Goal: Complete application form

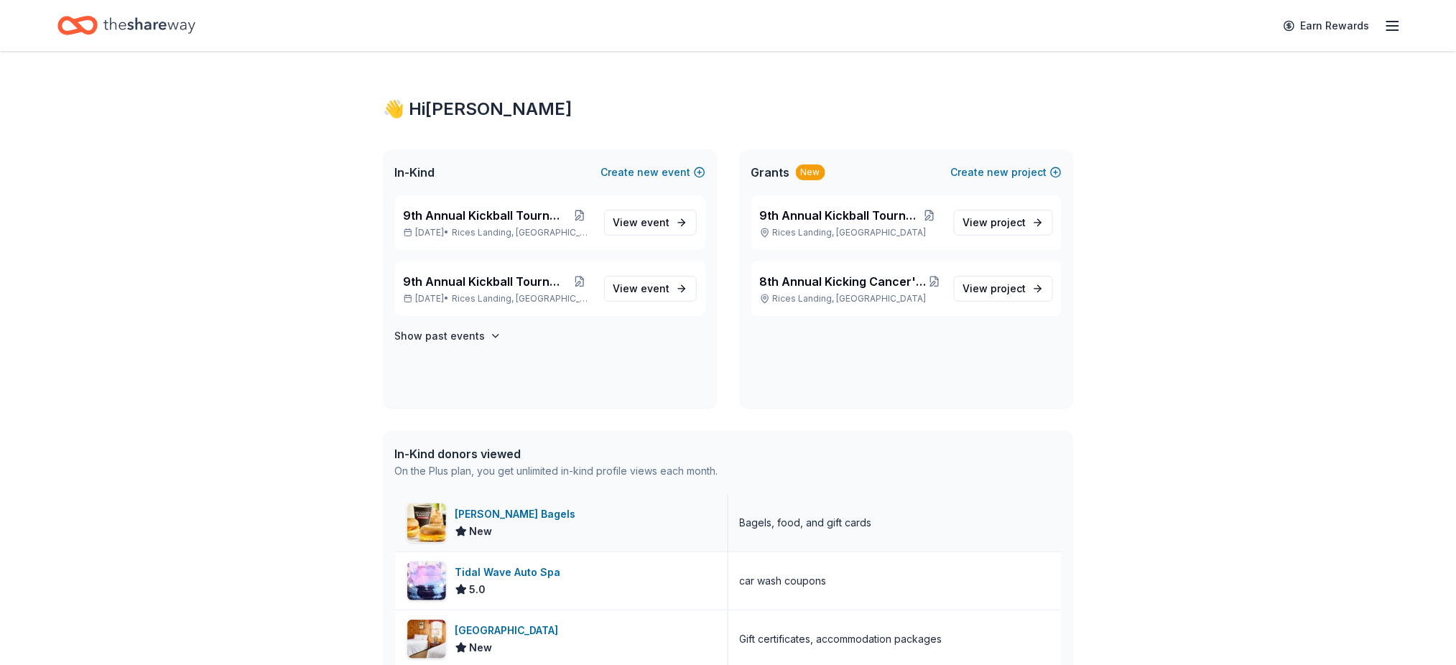
click at [504, 514] on div "[PERSON_NAME] Bagels" at bounding box center [519, 514] width 126 height 17
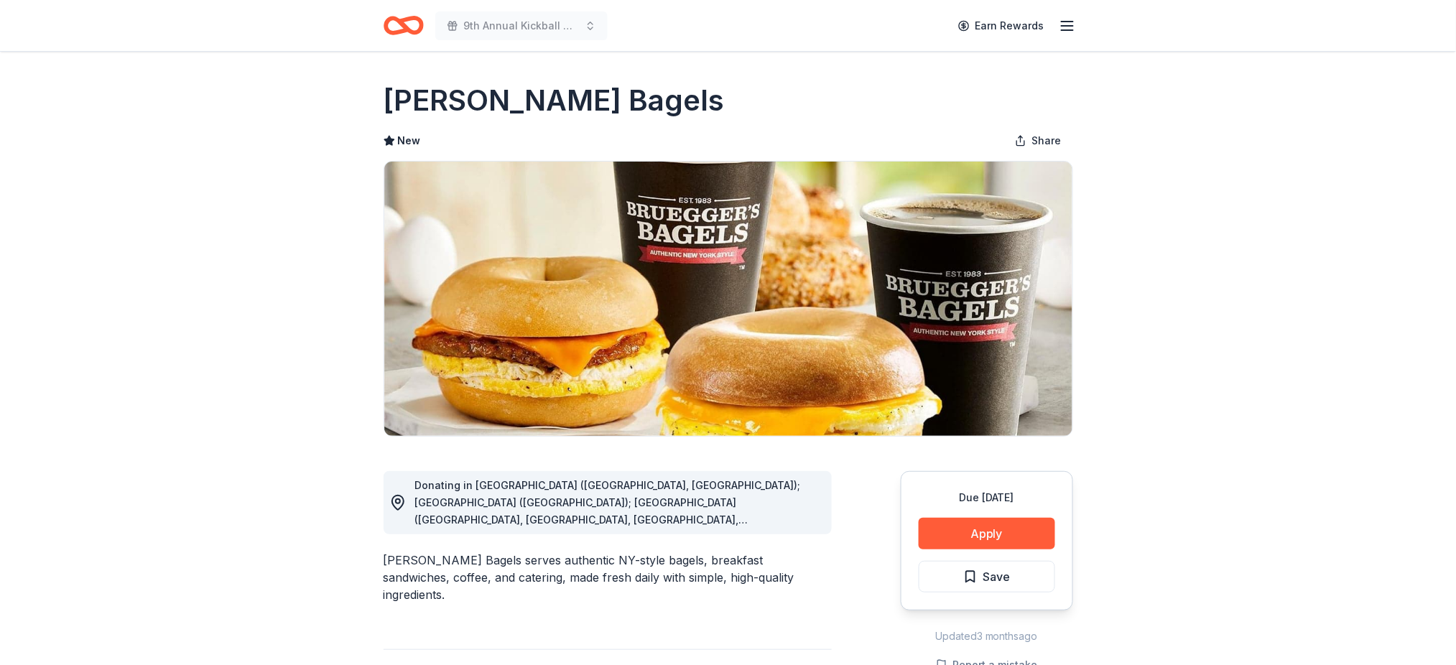
click at [812, 514] on div "Donating in AL (Huntsville, Madison); AZ (Tucson); CA (Aliso Viejo, Brea, Carls…" at bounding box center [617, 503] width 405 height 52
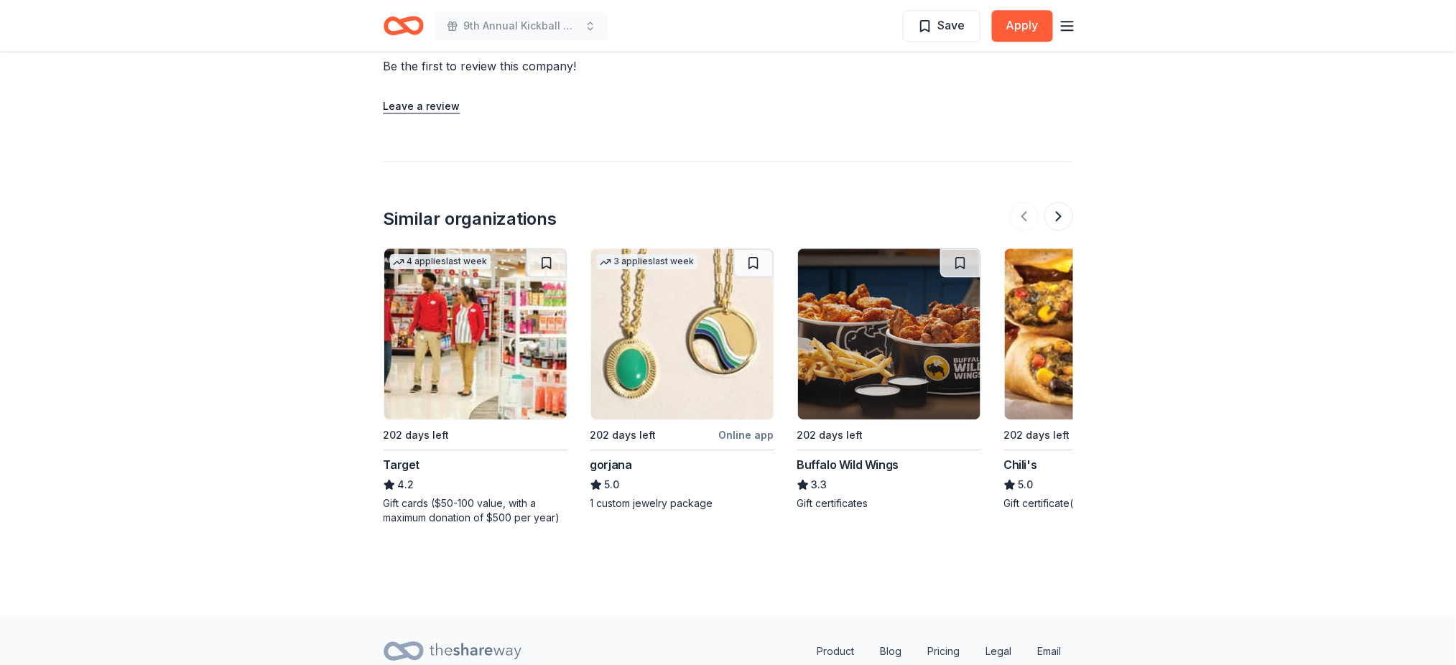
scroll to position [1244, 0]
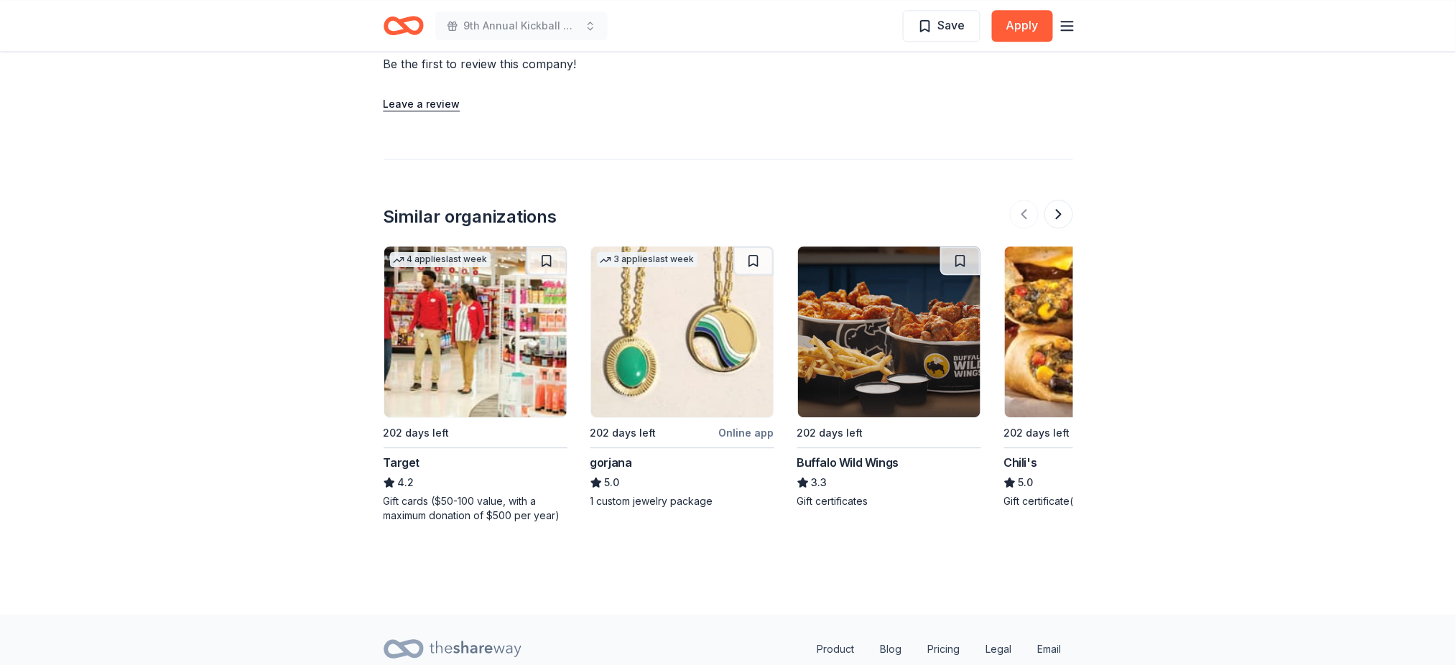
click at [902, 330] on img at bounding box center [889, 331] width 183 height 171
click at [1058, 200] on button at bounding box center [1059, 214] width 29 height 29
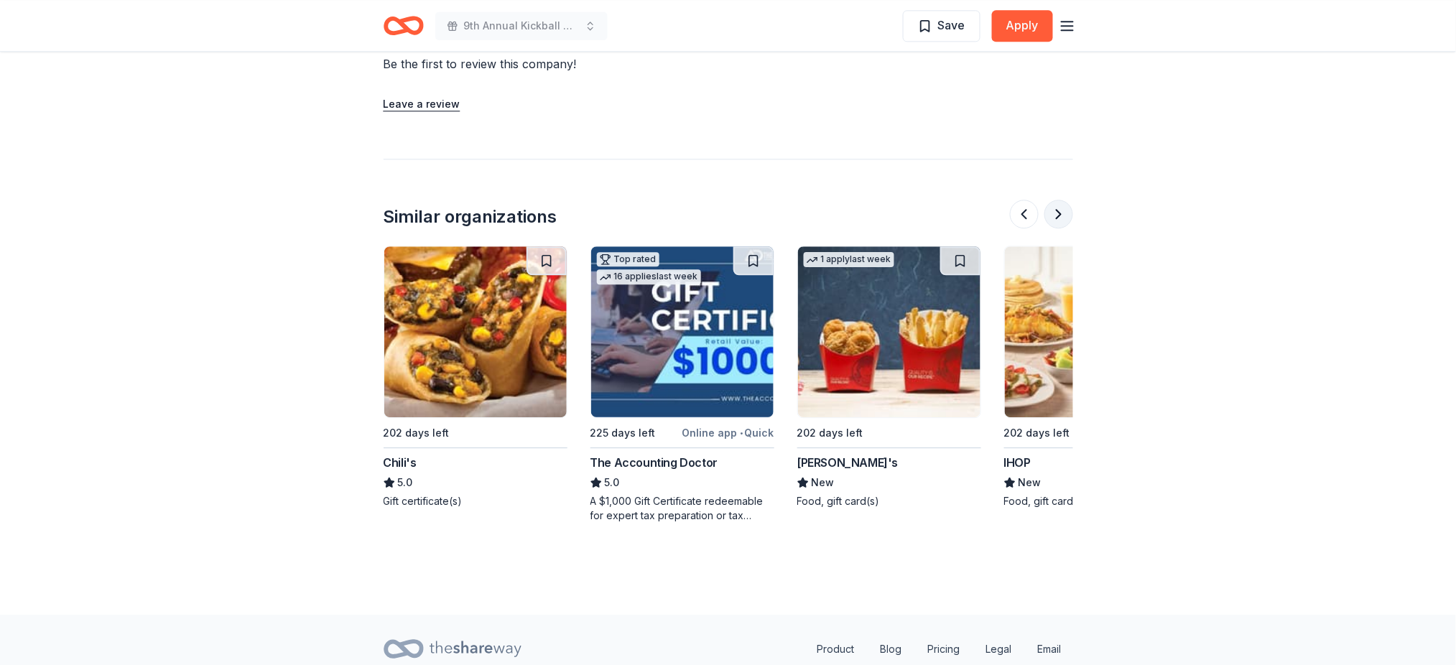
click at [1058, 200] on button at bounding box center [1059, 214] width 29 height 29
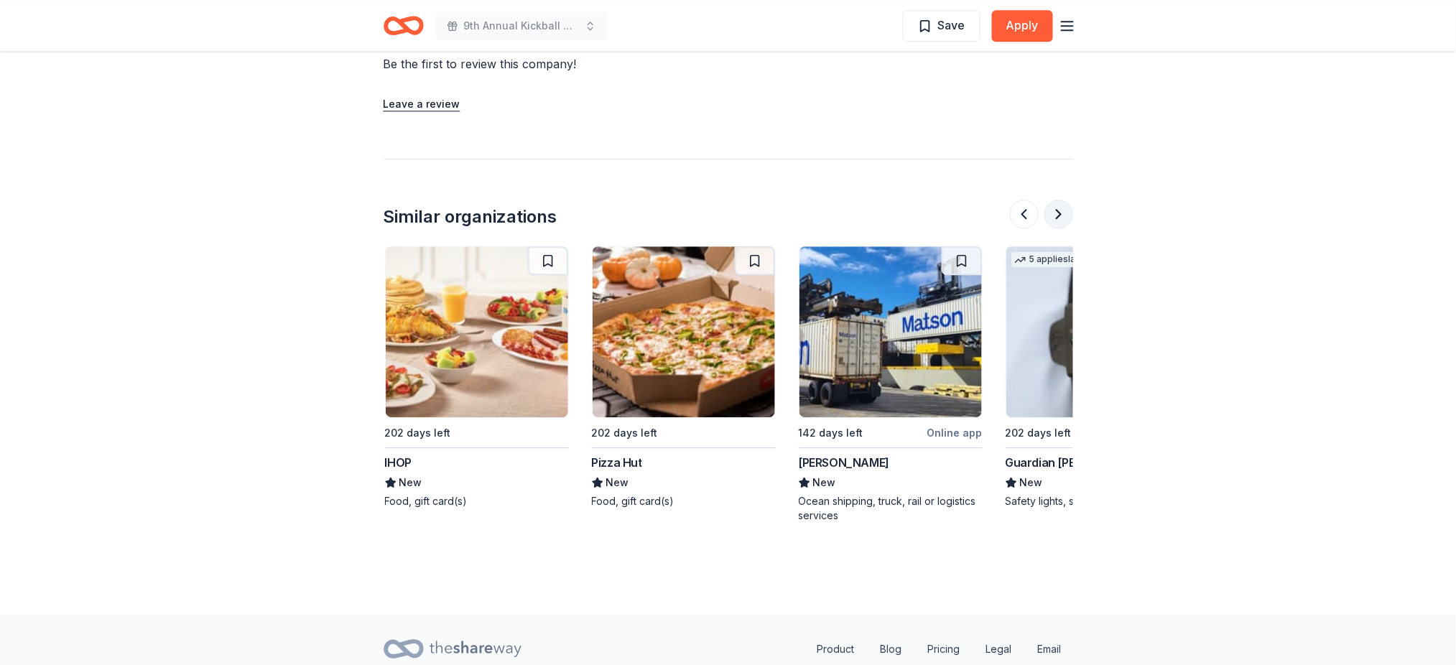
scroll to position [0, 1242]
click at [1058, 200] on button at bounding box center [1059, 214] width 29 height 29
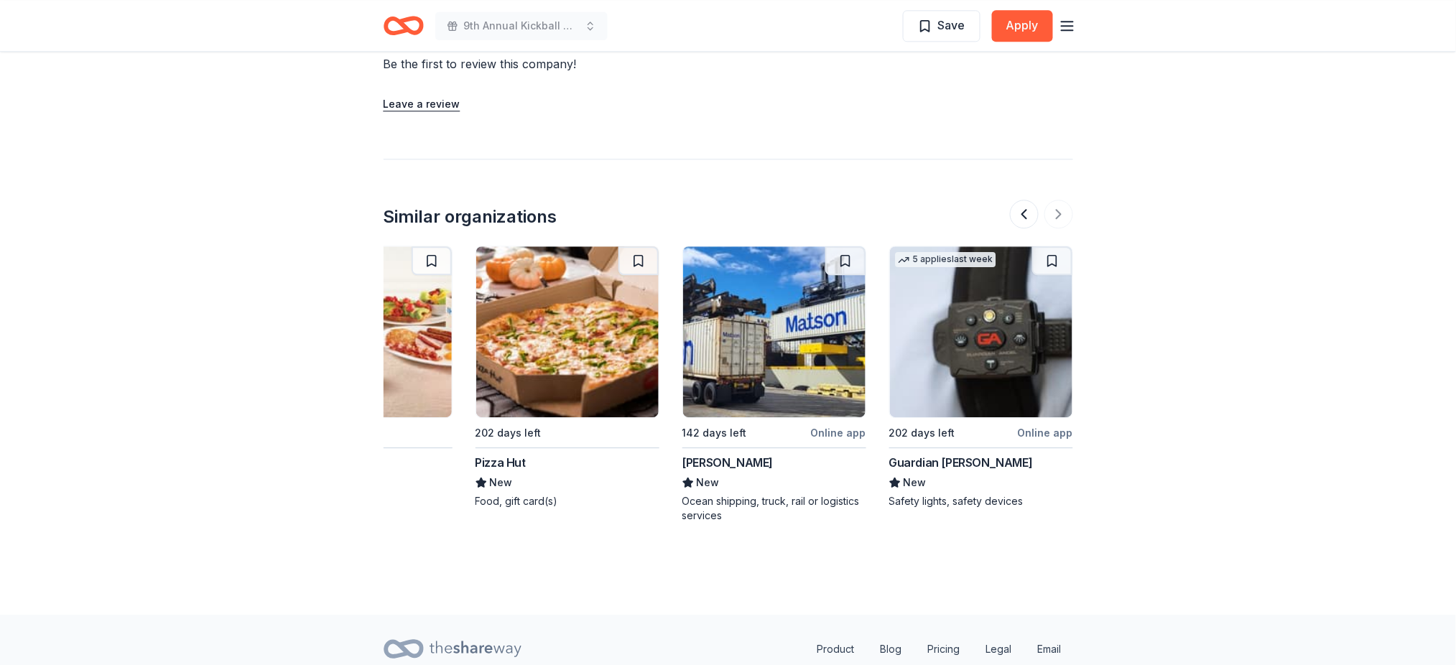
click at [964, 328] on img at bounding box center [981, 331] width 183 height 171
click at [1053, 200] on div at bounding box center [1041, 214] width 63 height 29
click at [1052, 200] on div at bounding box center [1041, 214] width 63 height 29
click at [1014, 200] on button at bounding box center [1024, 214] width 29 height 29
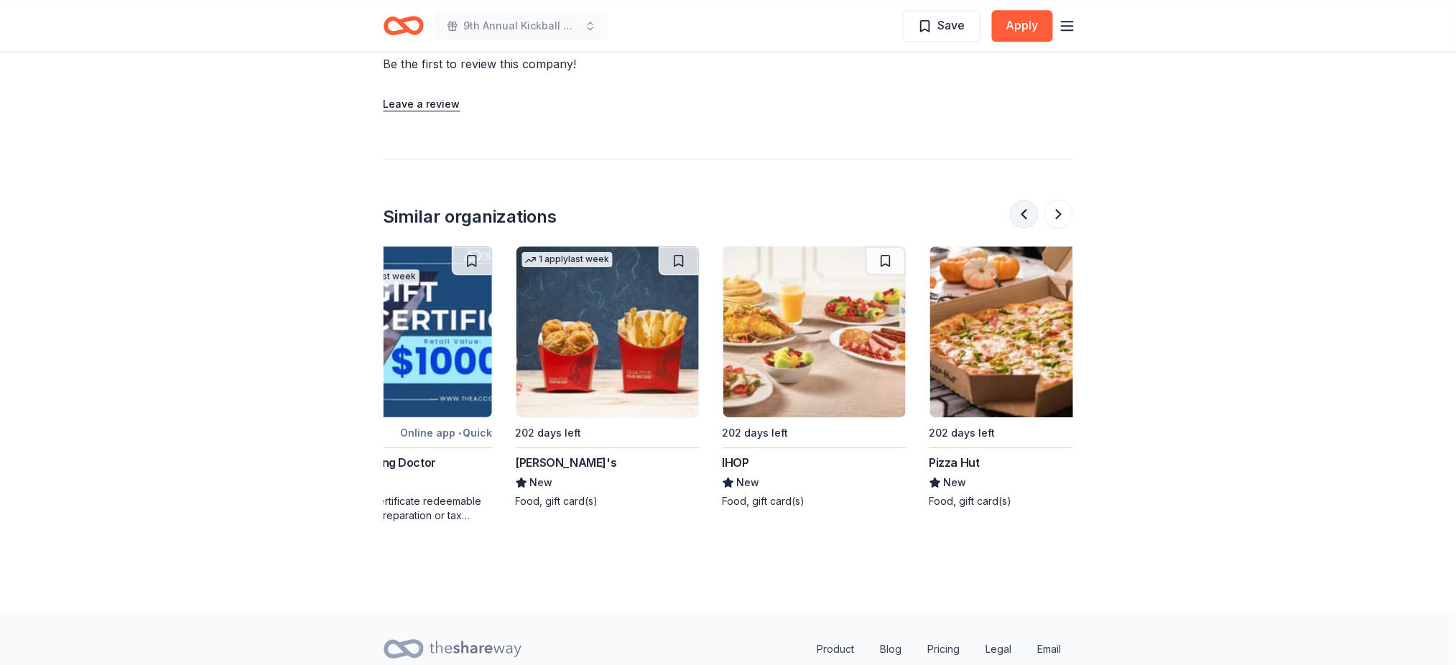
scroll to position [0, 828]
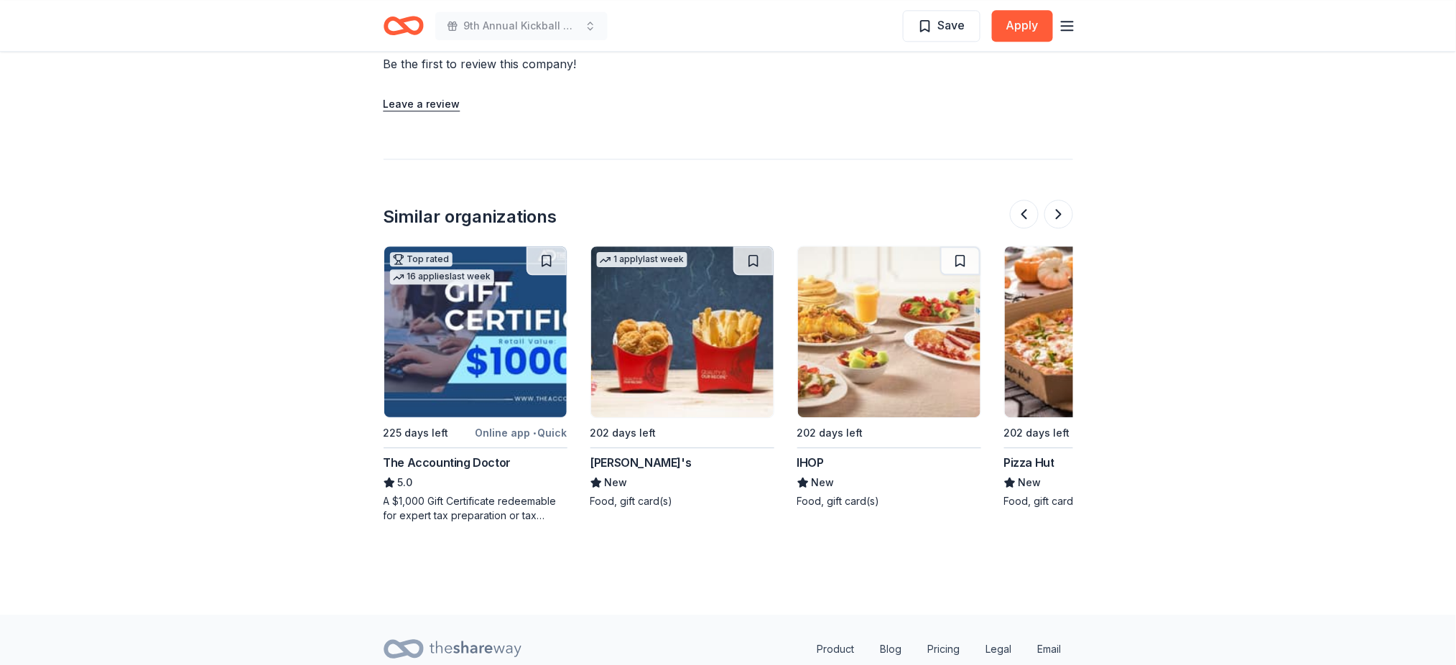
click at [504, 424] on div "Online app • Quick" at bounding box center [522, 433] width 92 height 18
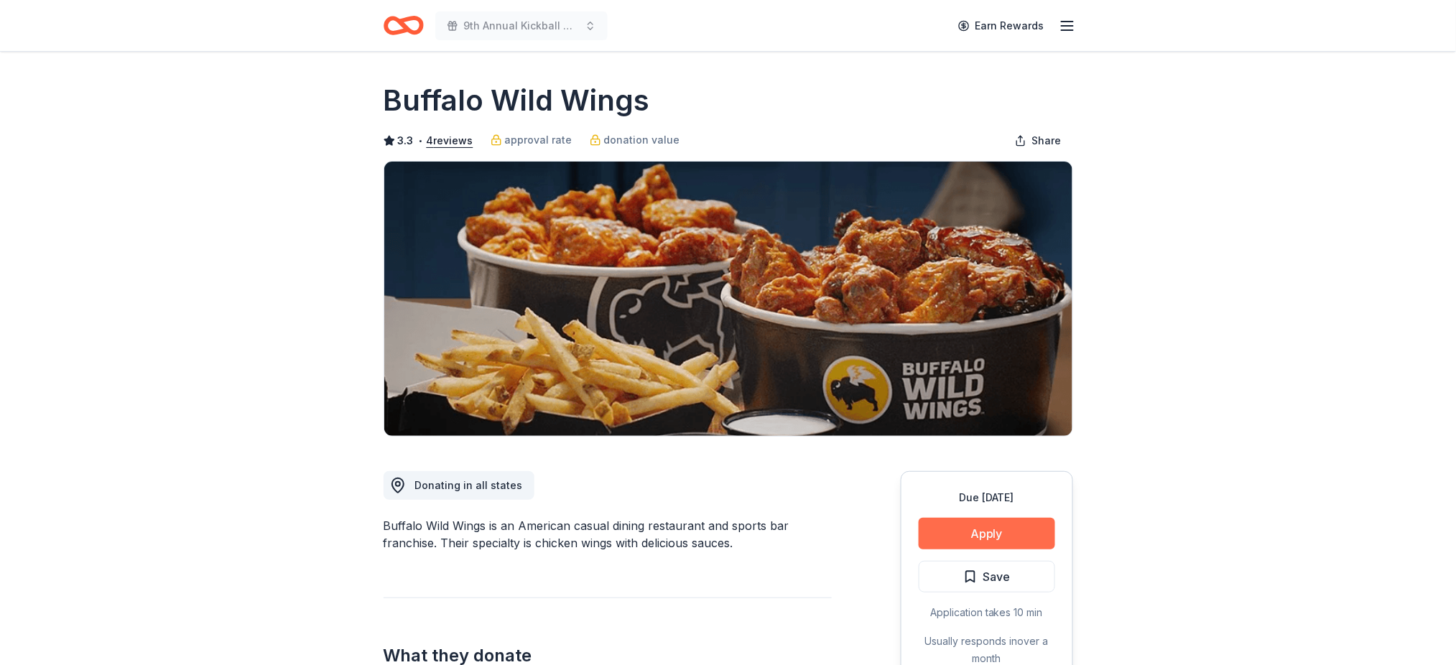
click at [1005, 529] on button "Apply" at bounding box center [987, 534] width 137 height 32
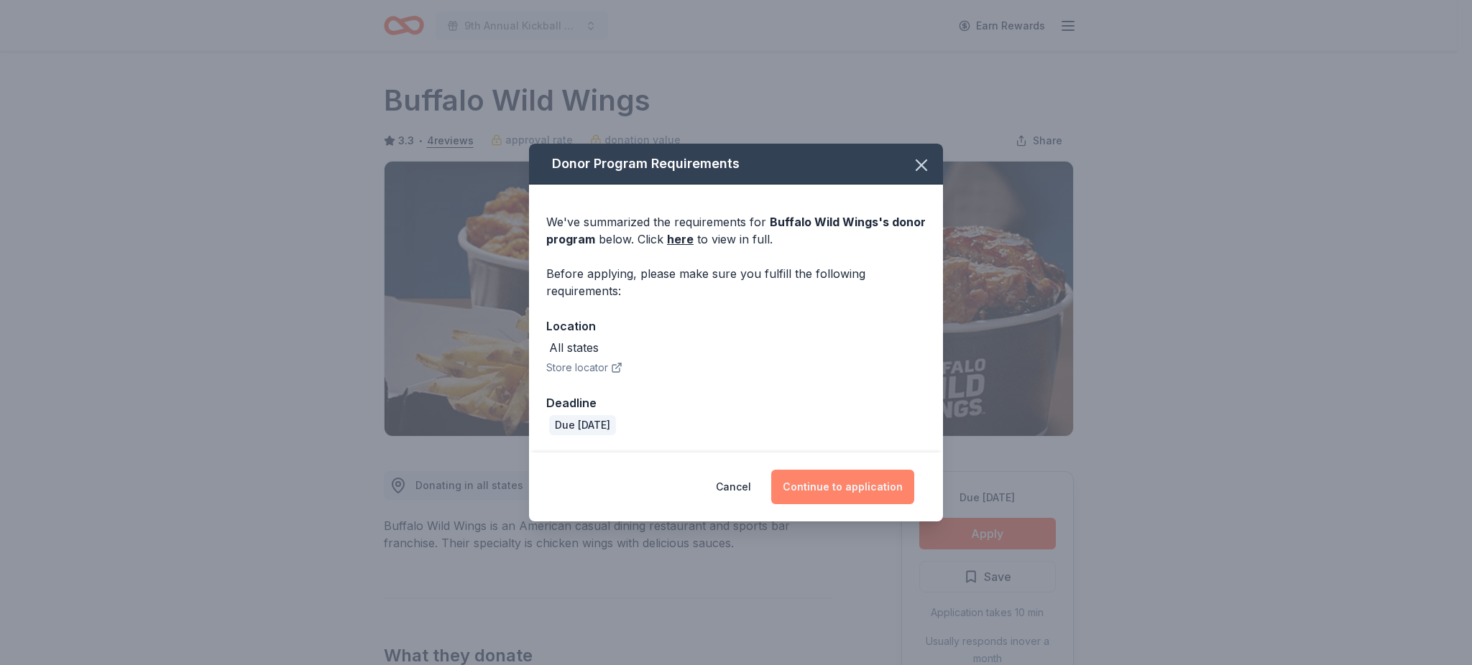
click at [863, 481] on button "Continue to application" at bounding box center [842, 487] width 143 height 34
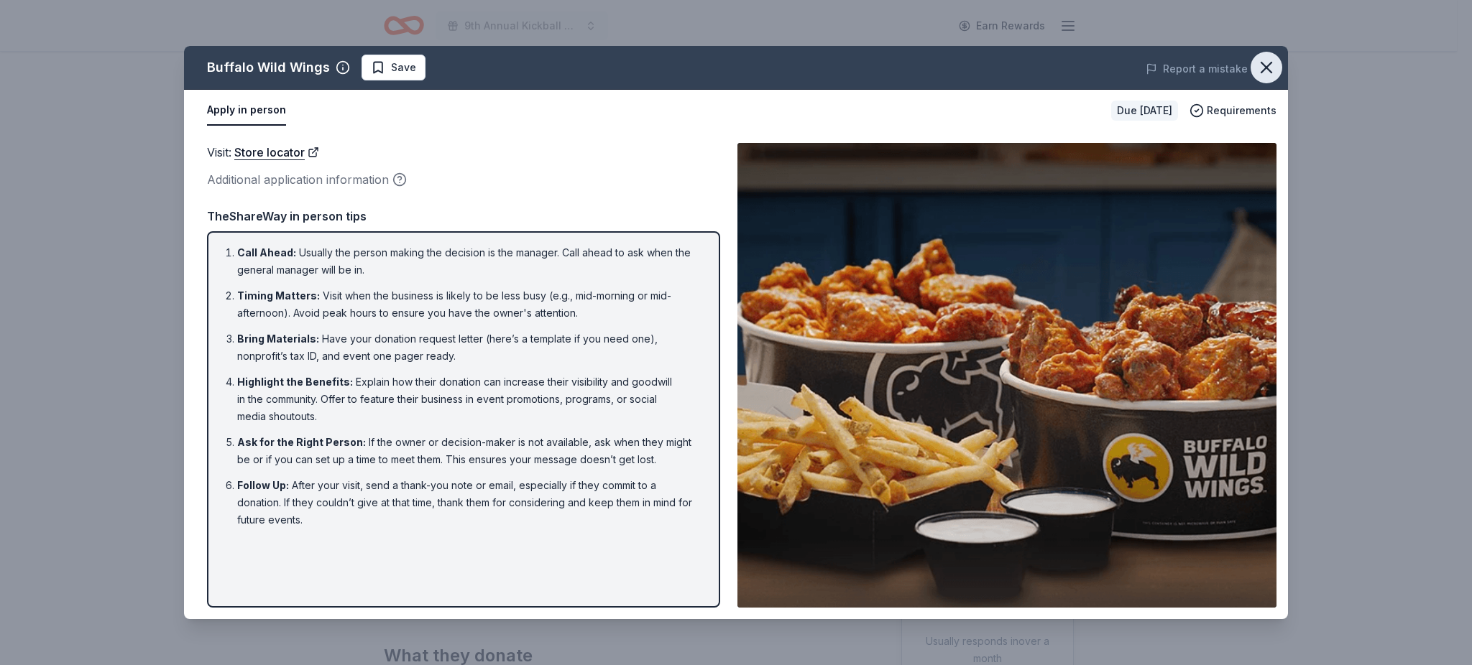
click at [1270, 61] on icon "button" at bounding box center [1266, 67] width 20 height 20
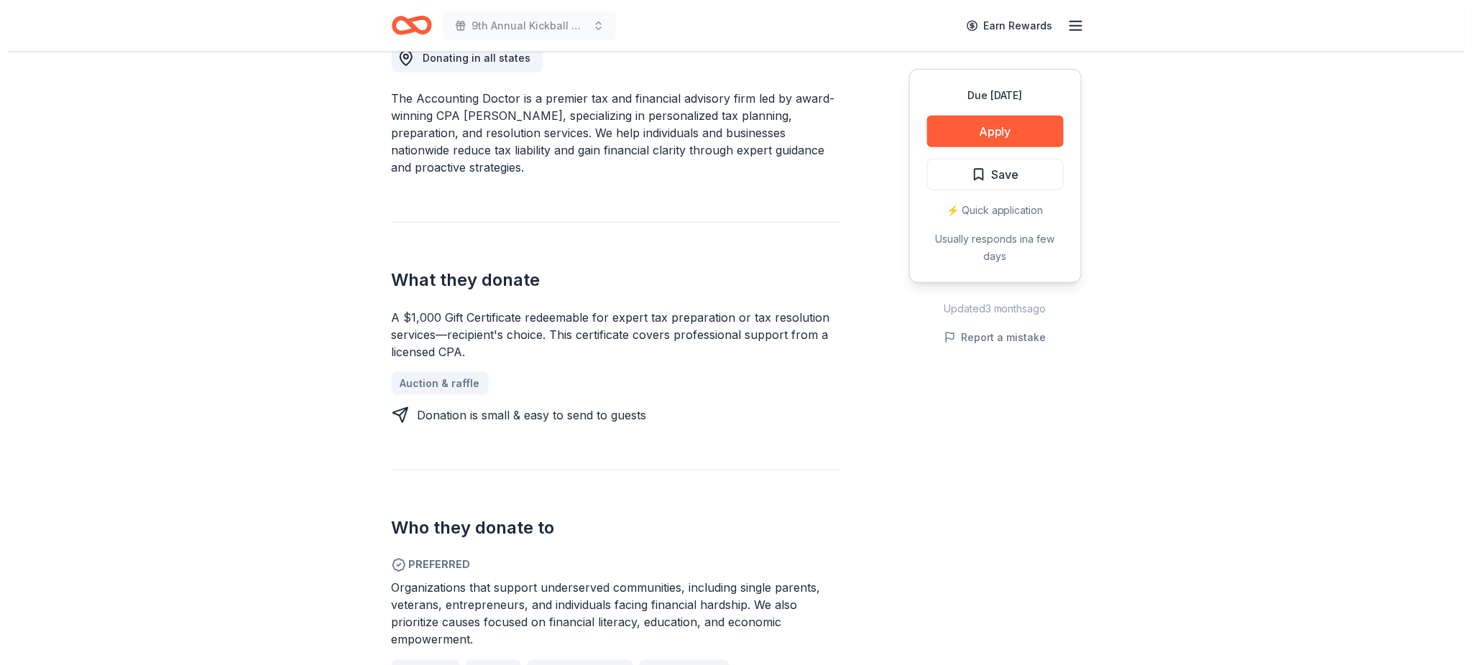
scroll to position [430, 0]
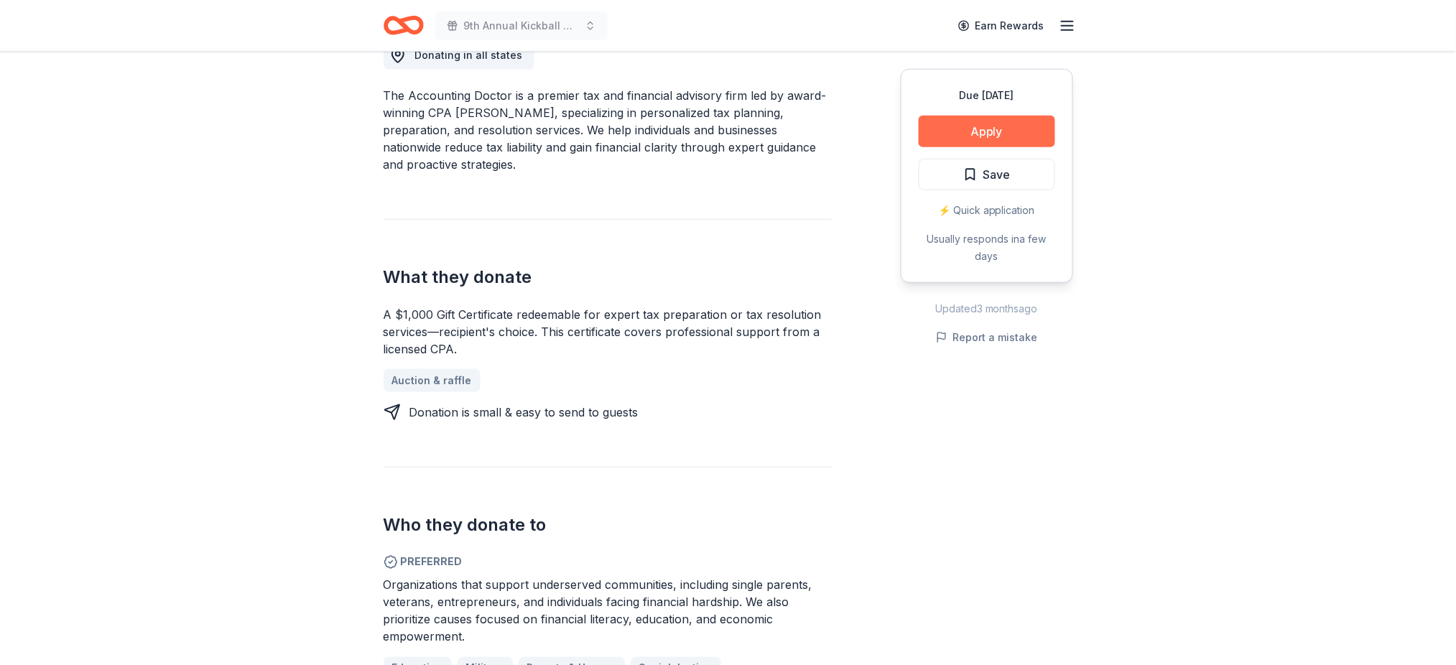
click at [1010, 129] on button "Apply" at bounding box center [987, 132] width 137 height 32
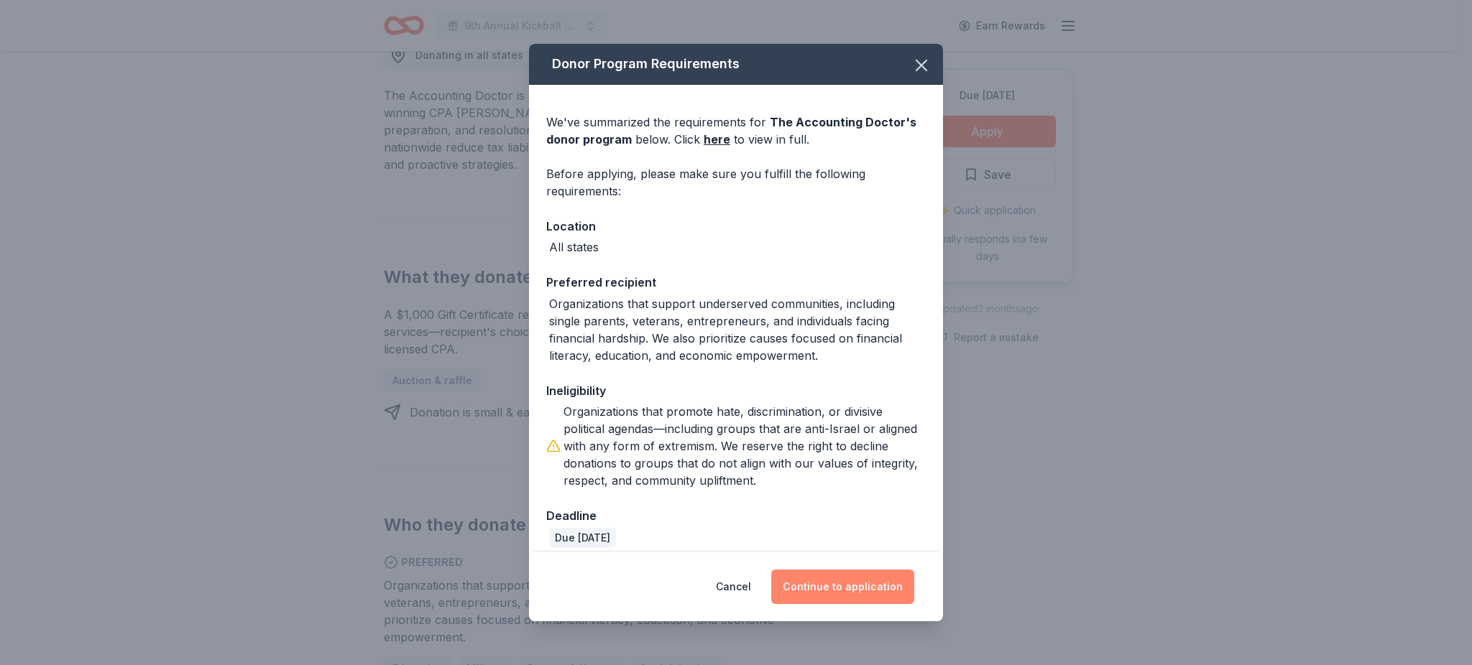
click at [843, 581] on button "Continue to application" at bounding box center [842, 587] width 143 height 34
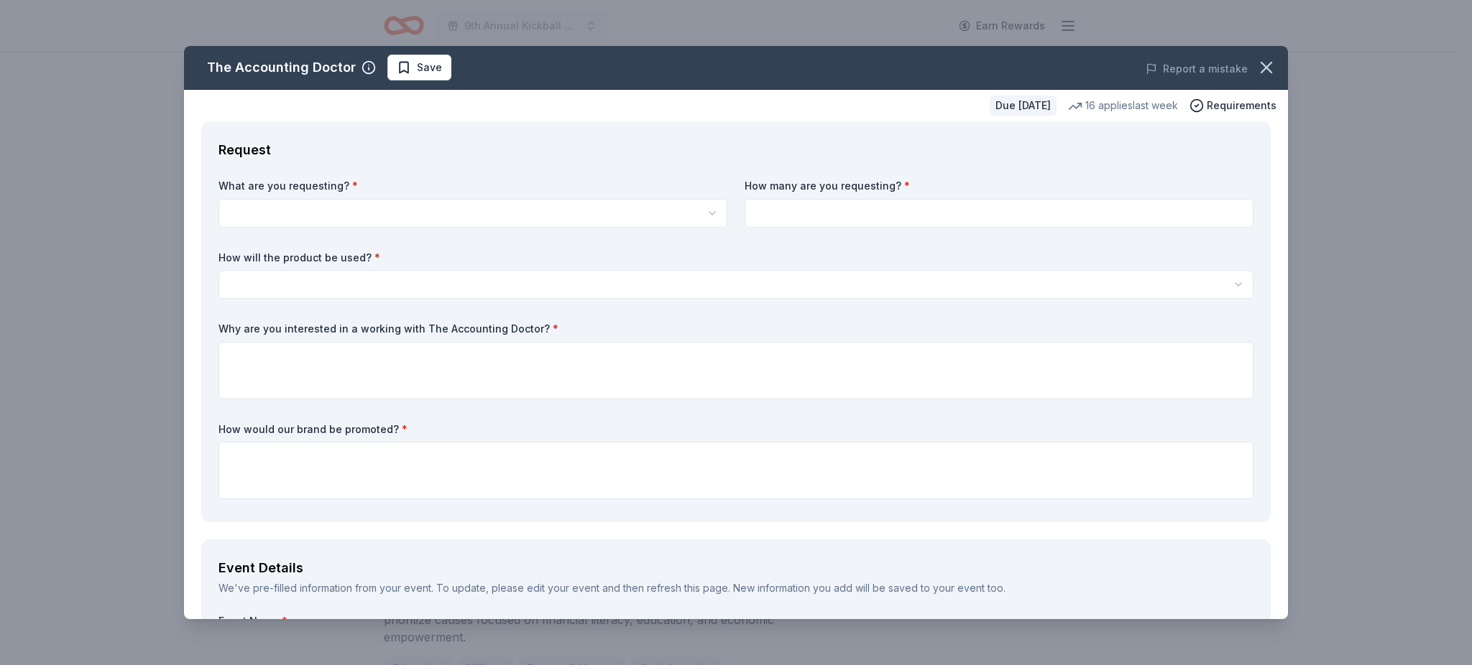
scroll to position [0, 0]
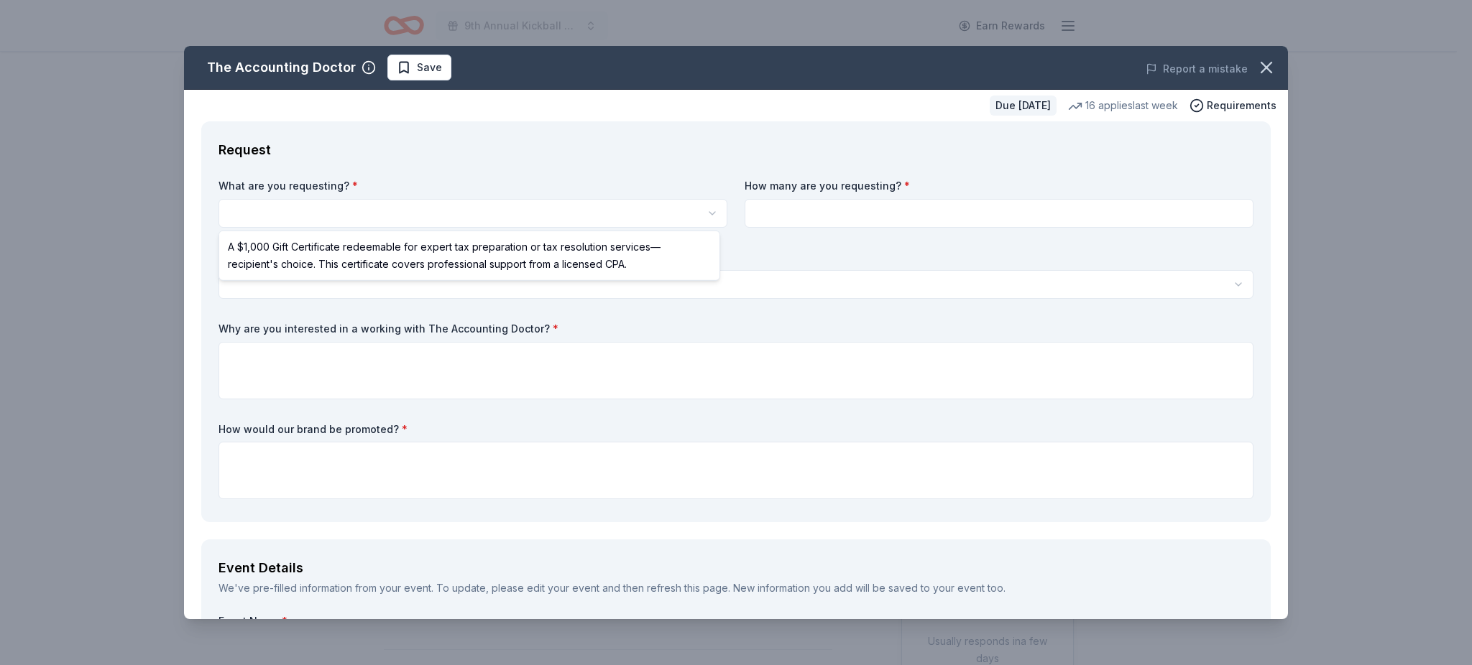
click at [328, 208] on html "9th Annual Kickball Tournament Earn Rewards Due [DATE] Share The Accounting Doc…" at bounding box center [736, 332] width 1472 height 665
select select "A $1,000 Gift Certificate redeemable for expert tax preparation or tax resoluti…"
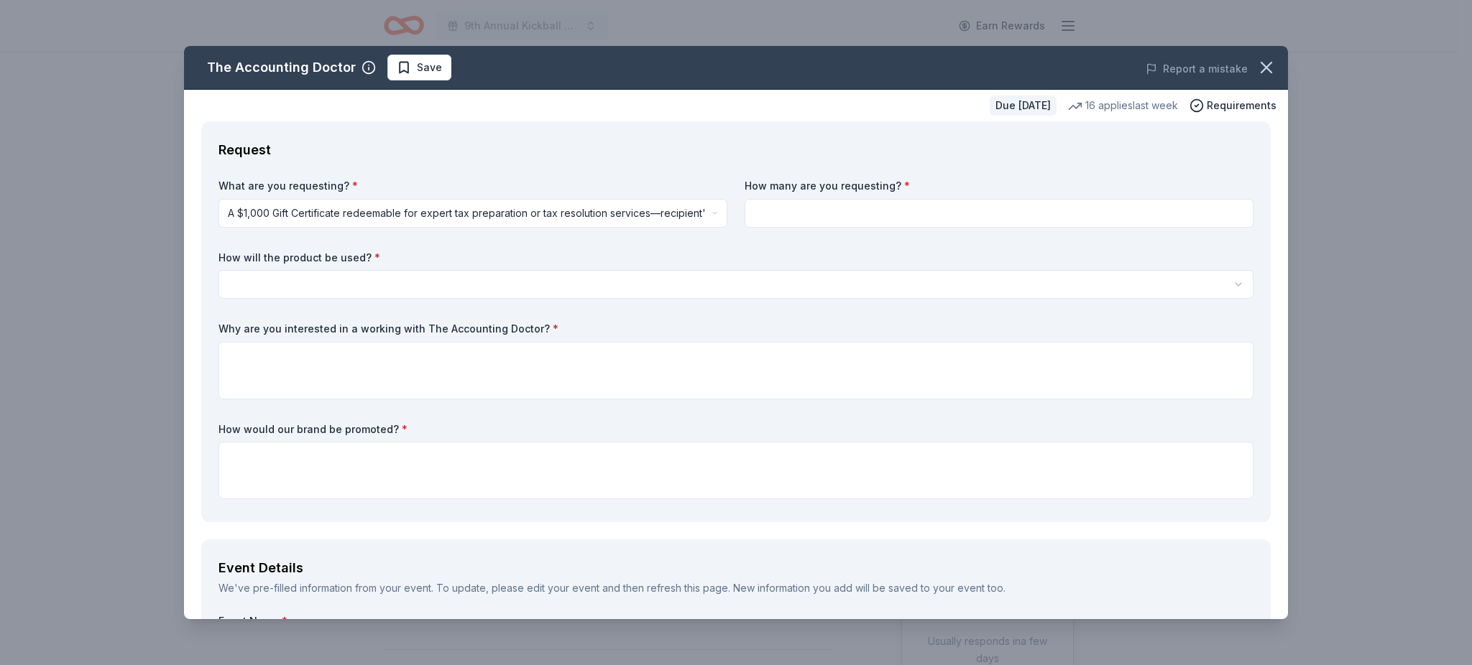
click at [786, 207] on input at bounding box center [998, 213] width 509 height 29
type input "1"
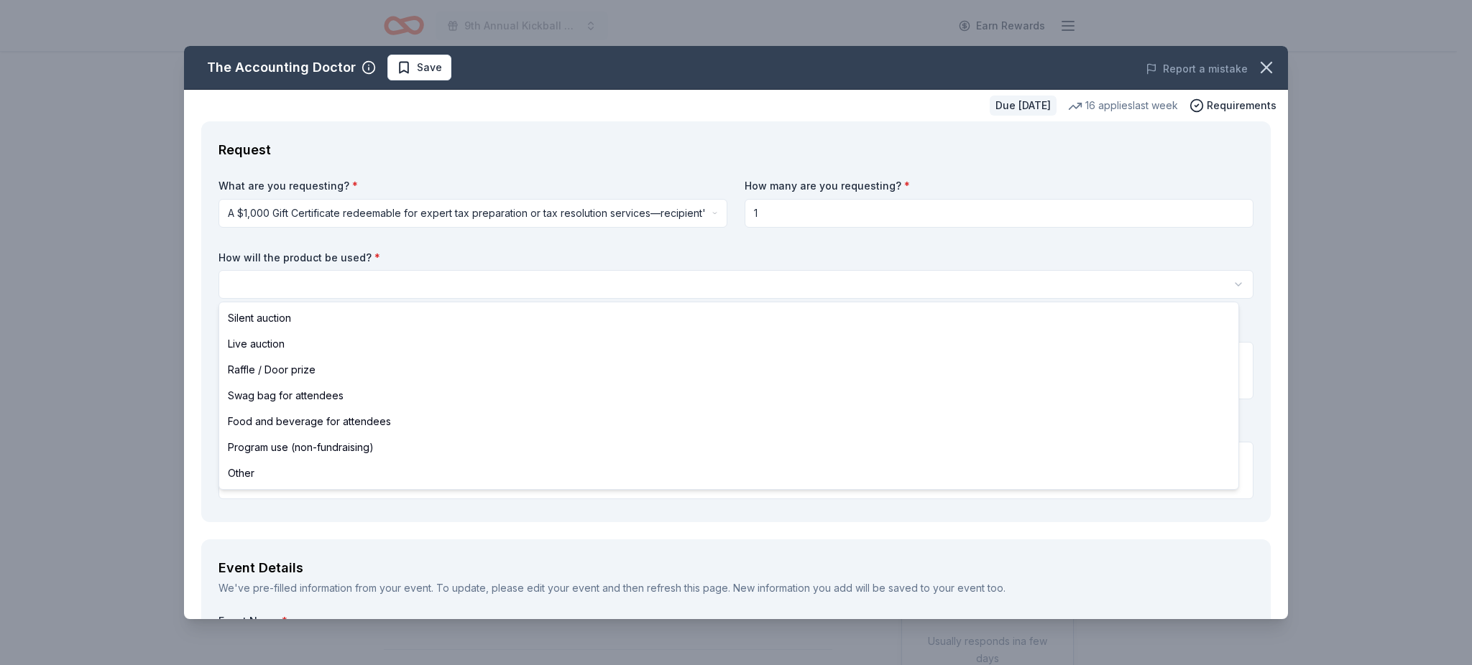
click at [532, 281] on html "9th Annual Kickball Tournament Earn Rewards Due [DATE] Share The Accounting Doc…" at bounding box center [736, 332] width 1472 height 665
select select "raffleDoorPrize"
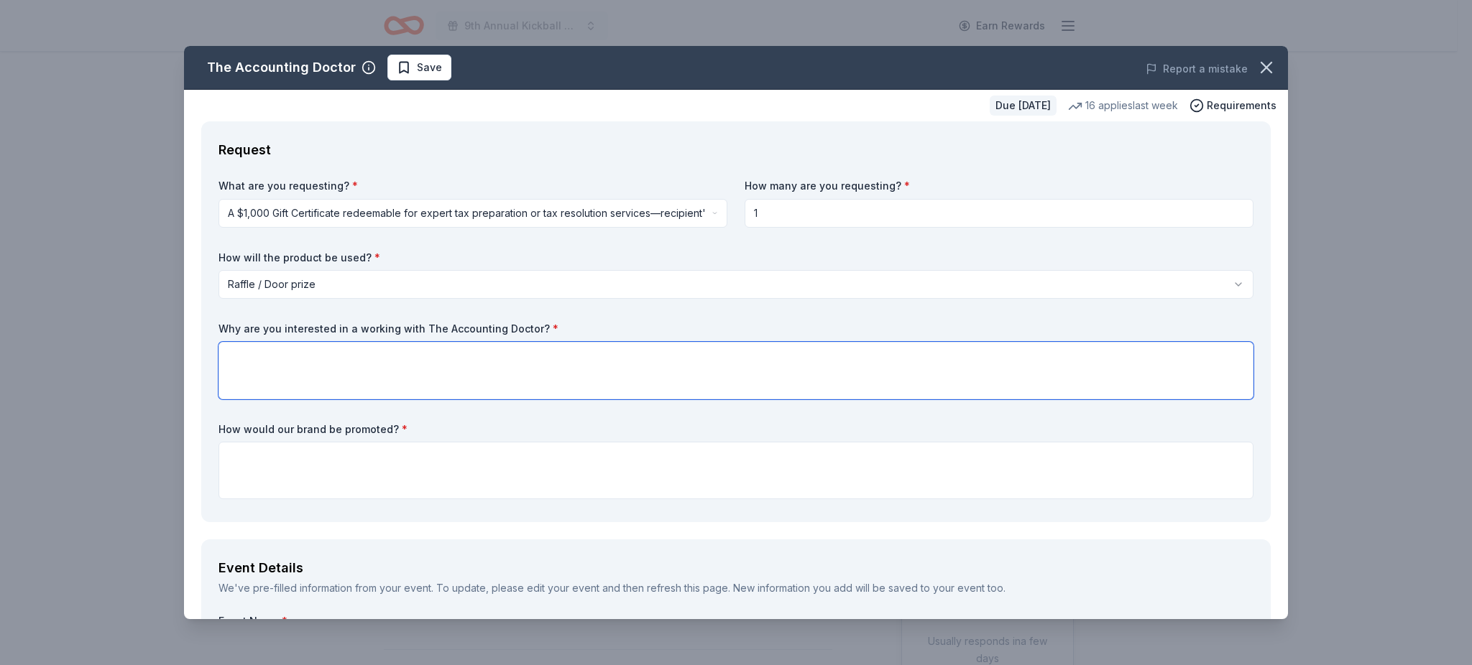
click at [267, 366] on textarea at bounding box center [735, 370] width 1035 height 57
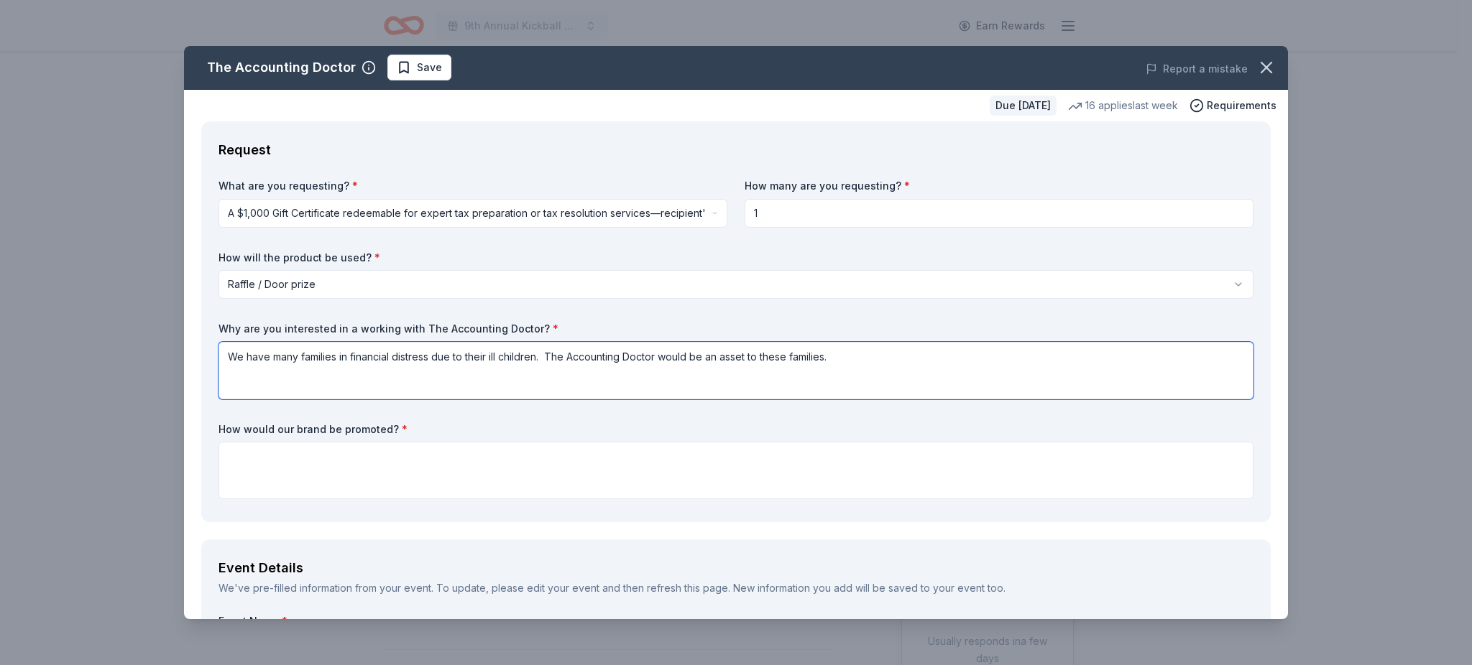
type textarea "We have many families in financial distress due to their ill children. The Acco…"
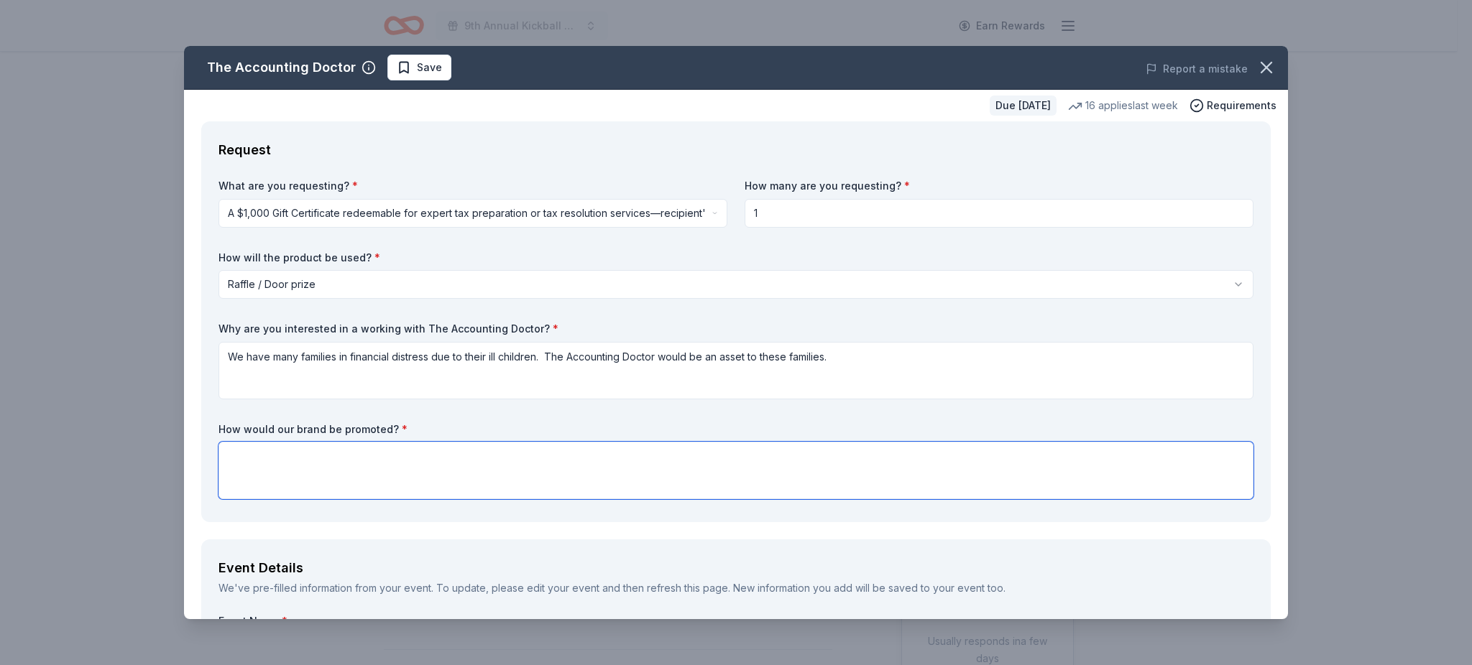
click at [265, 481] on textarea at bounding box center [735, 470] width 1035 height 57
type textarea "Promotions would include but not ilimited to social media, event signage,print …"
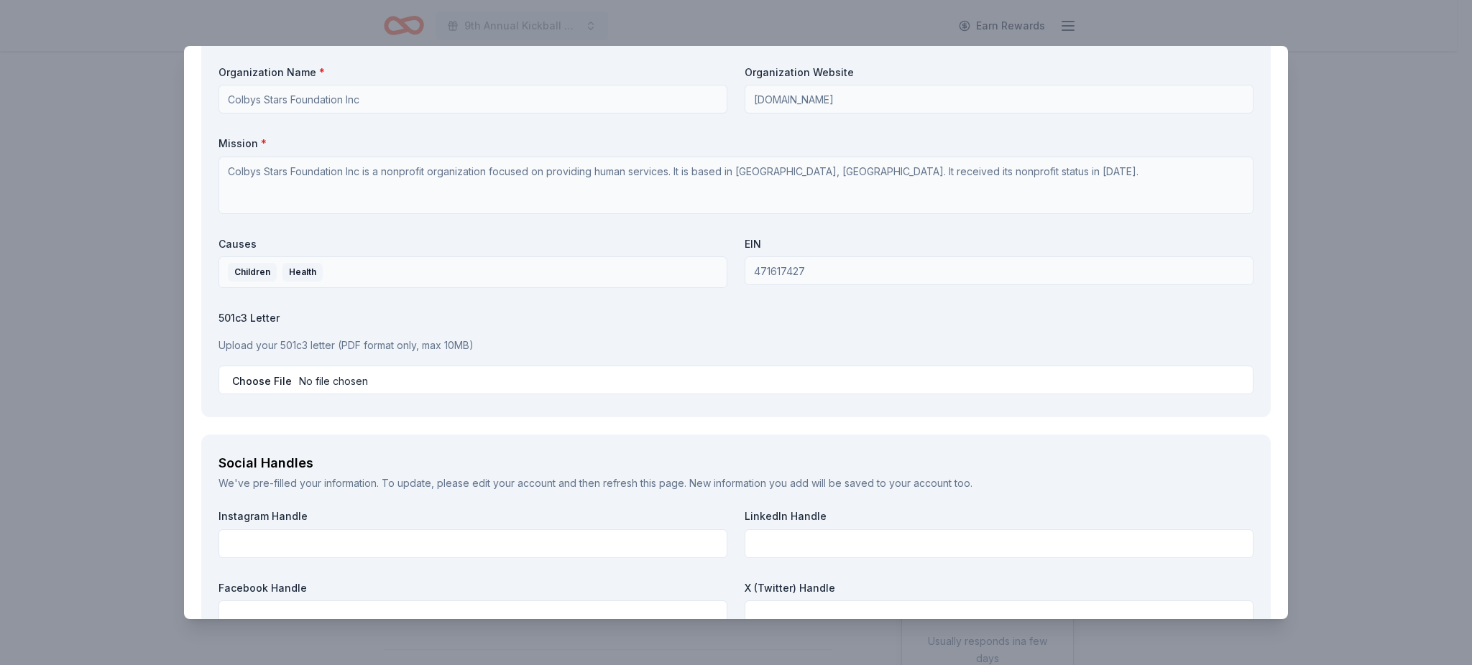
scroll to position [1269, 0]
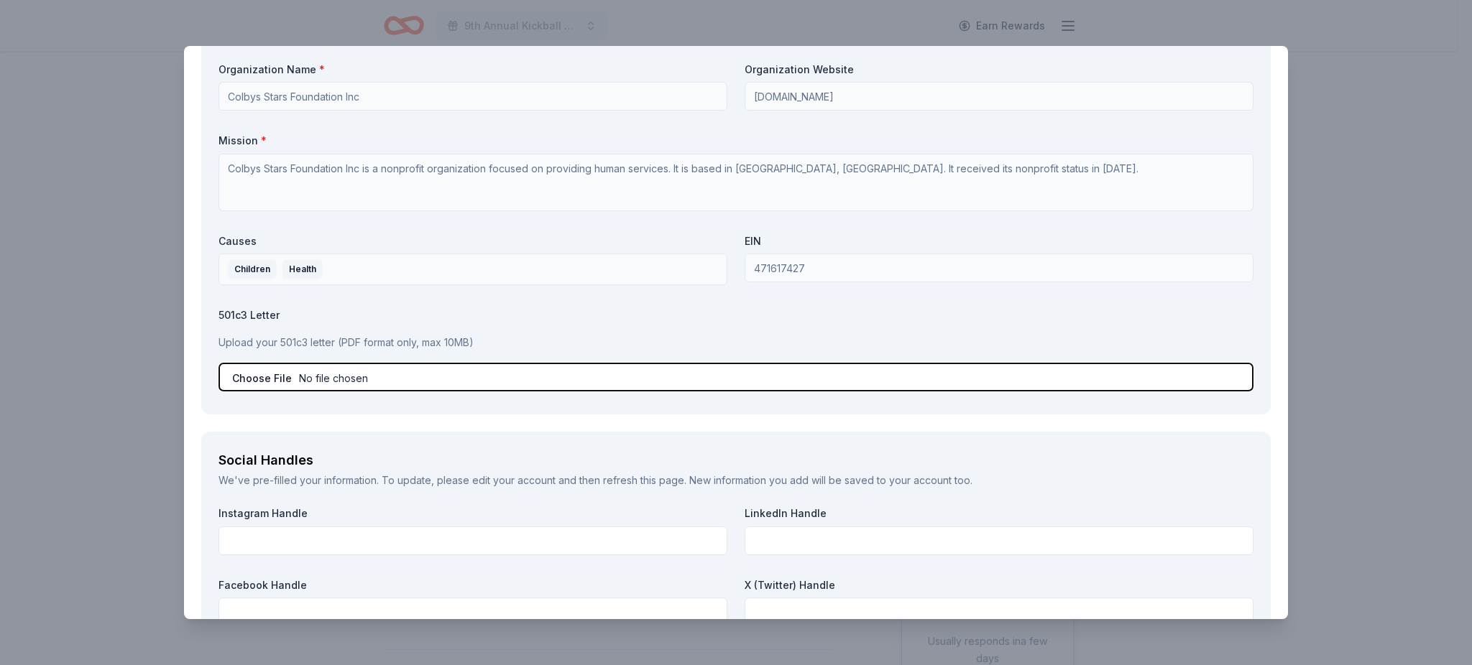
click at [375, 374] on input "file" at bounding box center [735, 377] width 1035 height 29
type input "C:\fakepath\Nonprofit Donations.pdf"
click at [363, 376] on input "file" at bounding box center [735, 377] width 1035 height 29
click at [258, 374] on input "file" at bounding box center [735, 377] width 1035 height 29
type input "C:\fakepath\2017 scanned phamplet.pdf"
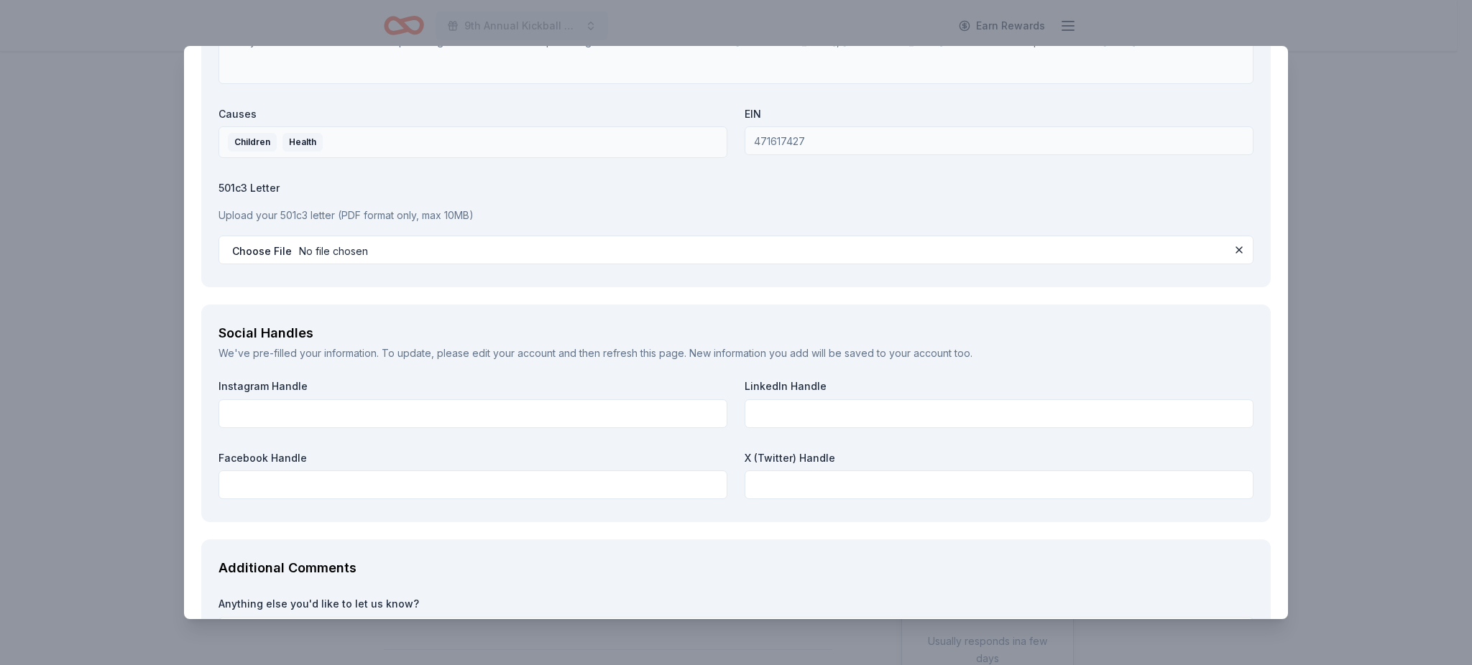
scroll to position [1438, 0]
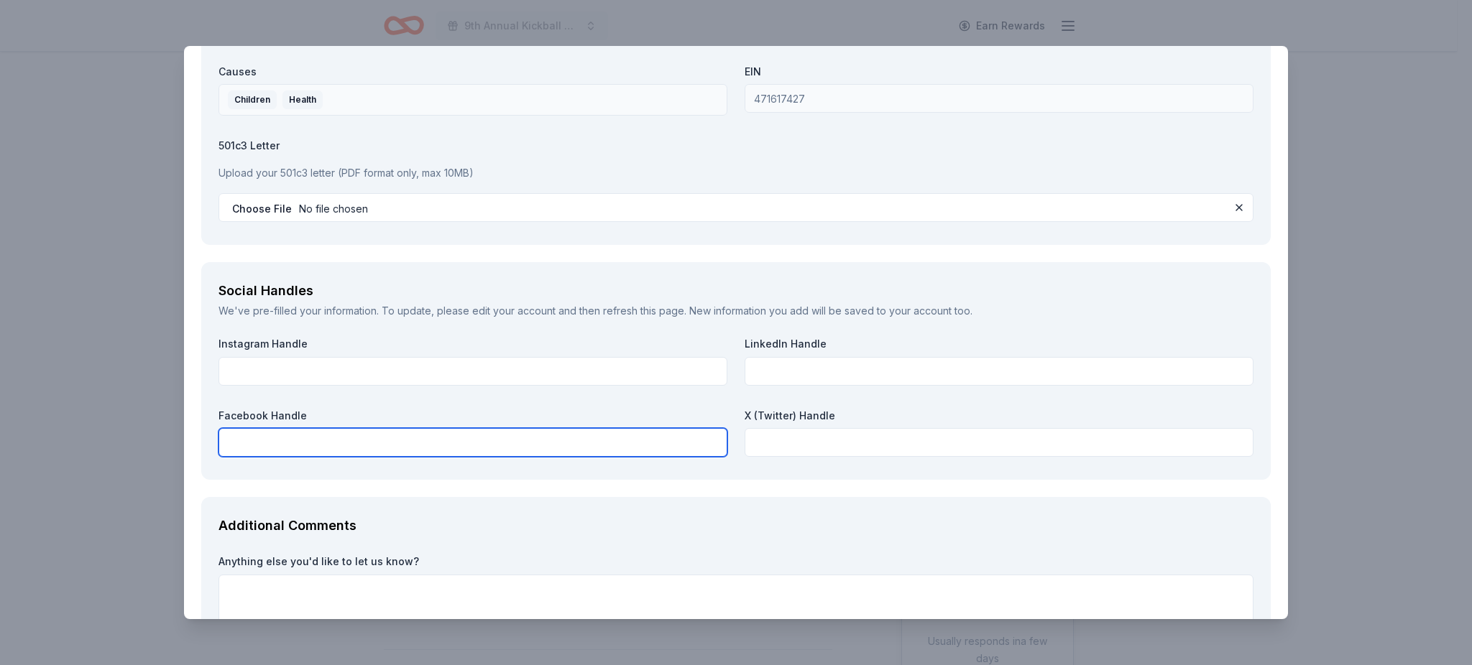
click at [295, 447] on input "text" at bounding box center [472, 442] width 509 height 29
type input "w"
type input "Colbysstarsfoundation"
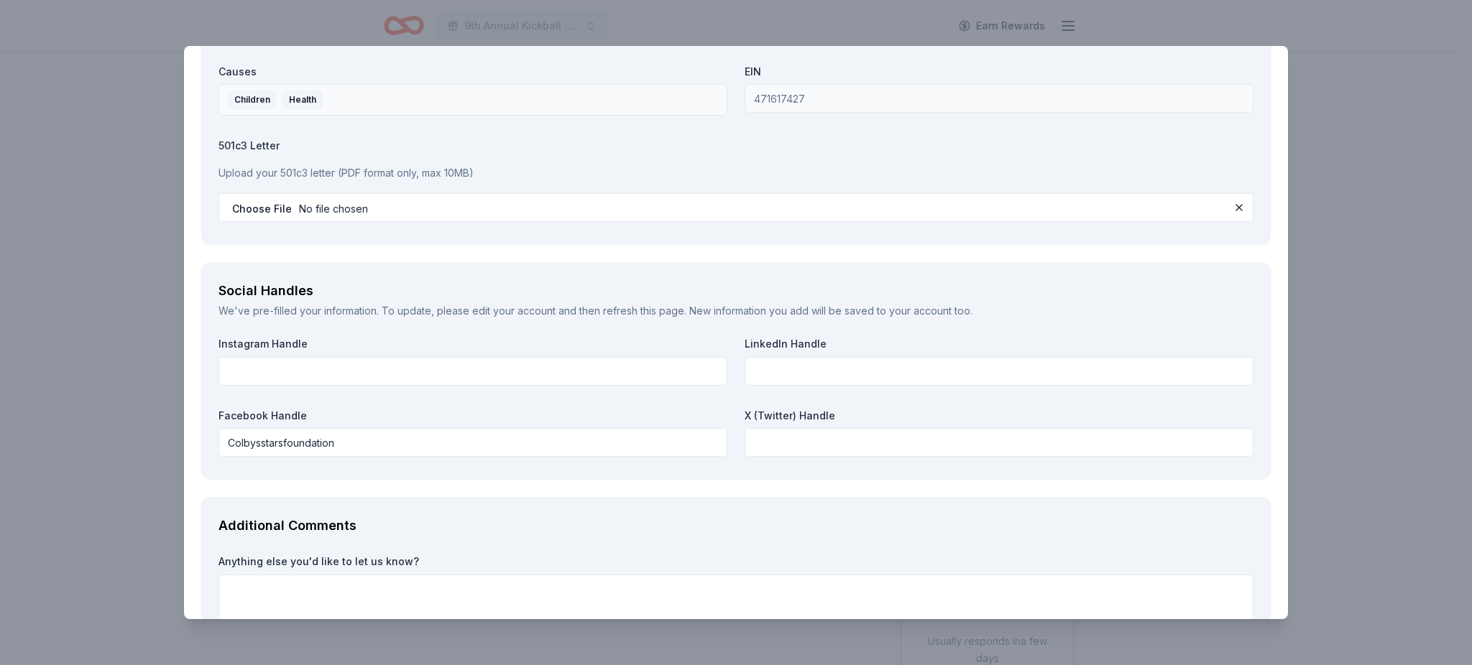
drag, startPoint x: 1293, startPoint y: 466, endPoint x: 1277, endPoint y: 524, distance: 59.8
click at [1277, 524] on div "The Accounting Doctor Save Report a mistake Due [DATE] 16 applies last week Req…" at bounding box center [736, 332] width 1472 height 665
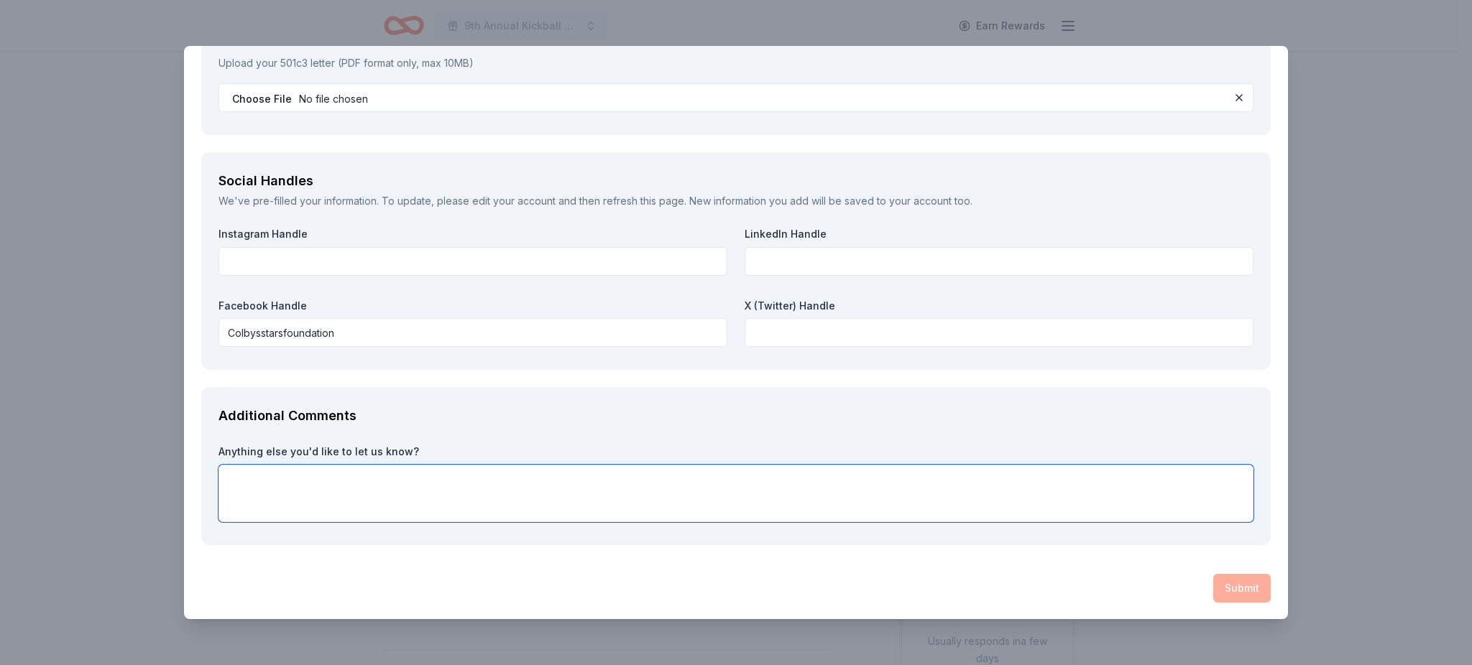
click at [323, 490] on textarea at bounding box center [735, 493] width 1035 height 57
type textarea "We would appreciate any assistance that you can provide."
click at [1232, 589] on div "Submit" at bounding box center [735, 588] width 1069 height 29
click at [1230, 593] on div "Submit" at bounding box center [735, 588] width 1069 height 29
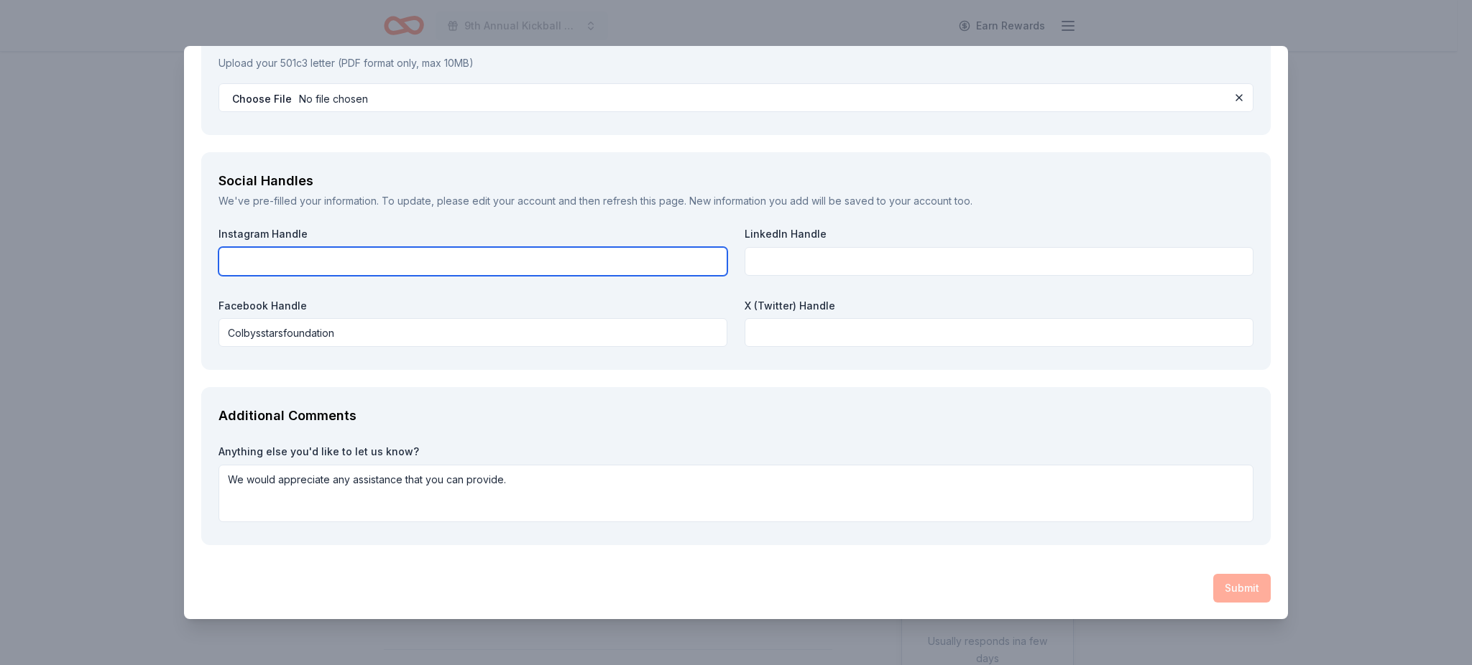
click at [580, 257] on input "text" at bounding box center [472, 261] width 509 height 29
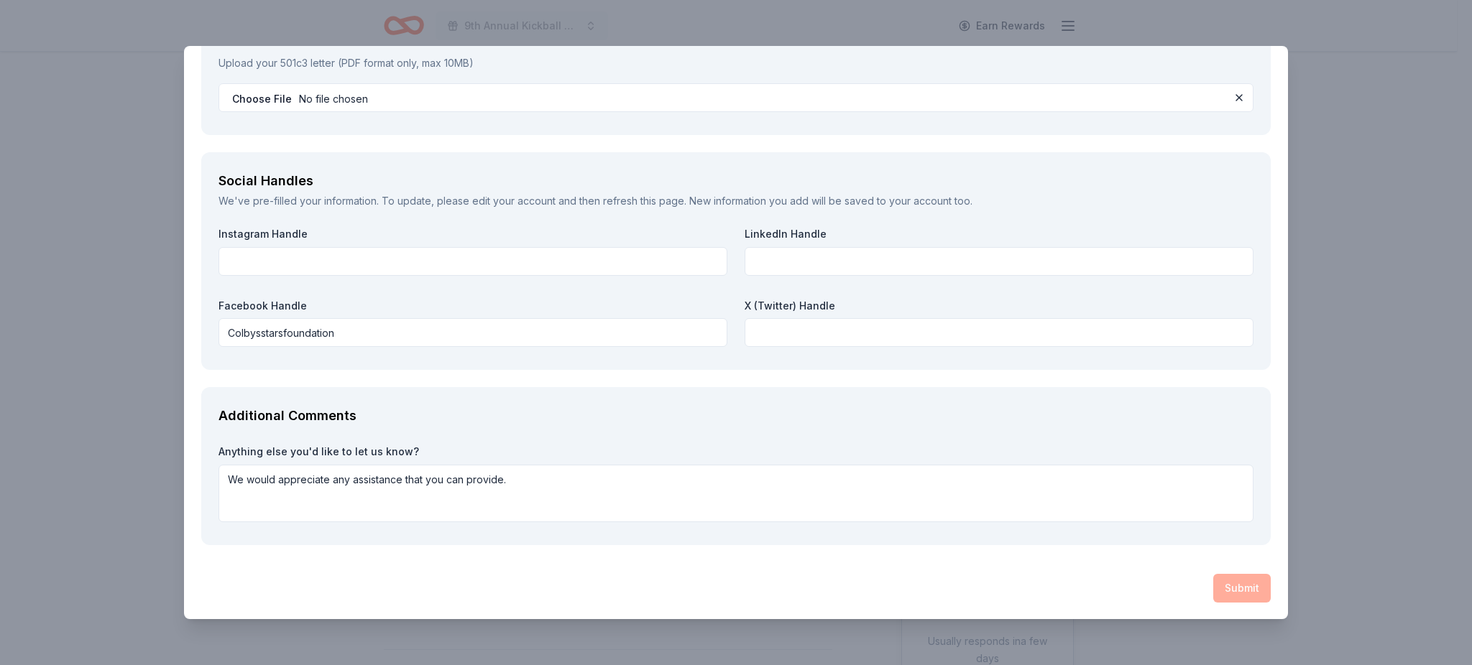
click at [1227, 588] on div "Submit" at bounding box center [735, 588] width 1069 height 29
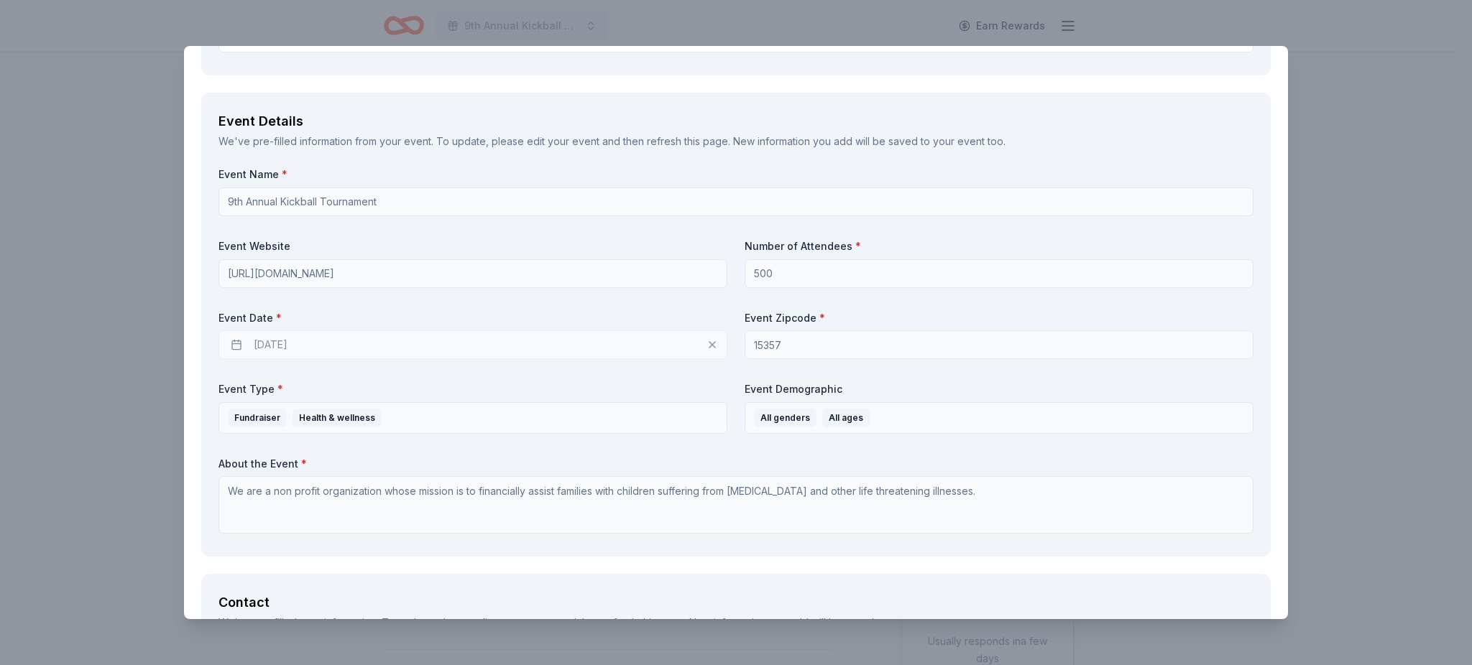
scroll to position [0, 0]
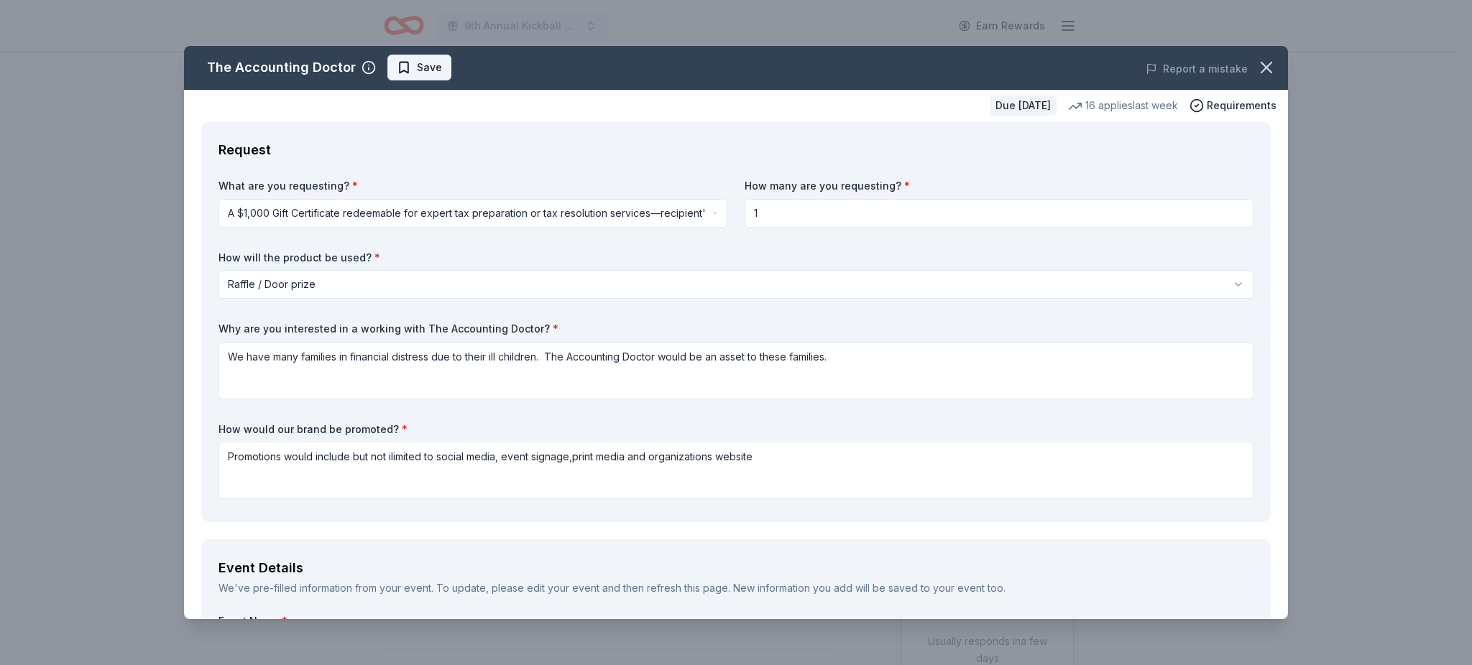
click at [411, 66] on span "Save" at bounding box center [419, 67] width 45 height 17
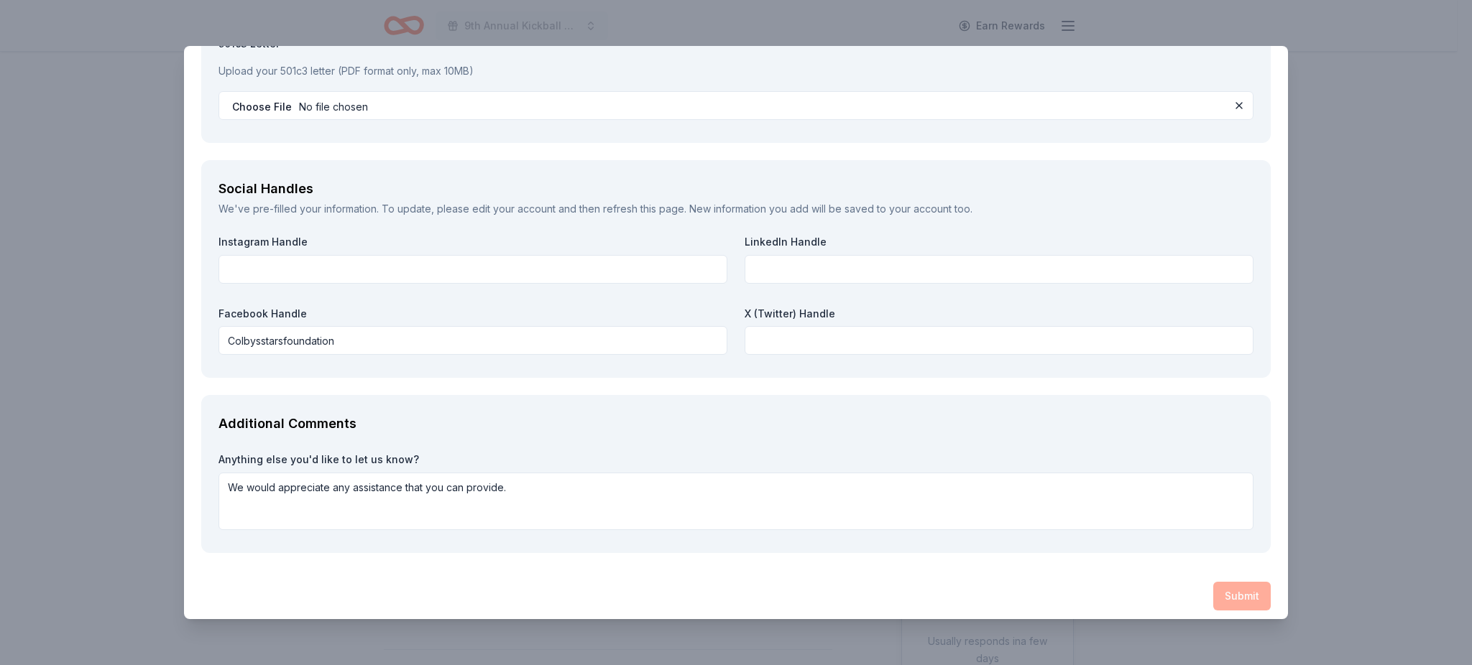
scroll to position [1548, 0]
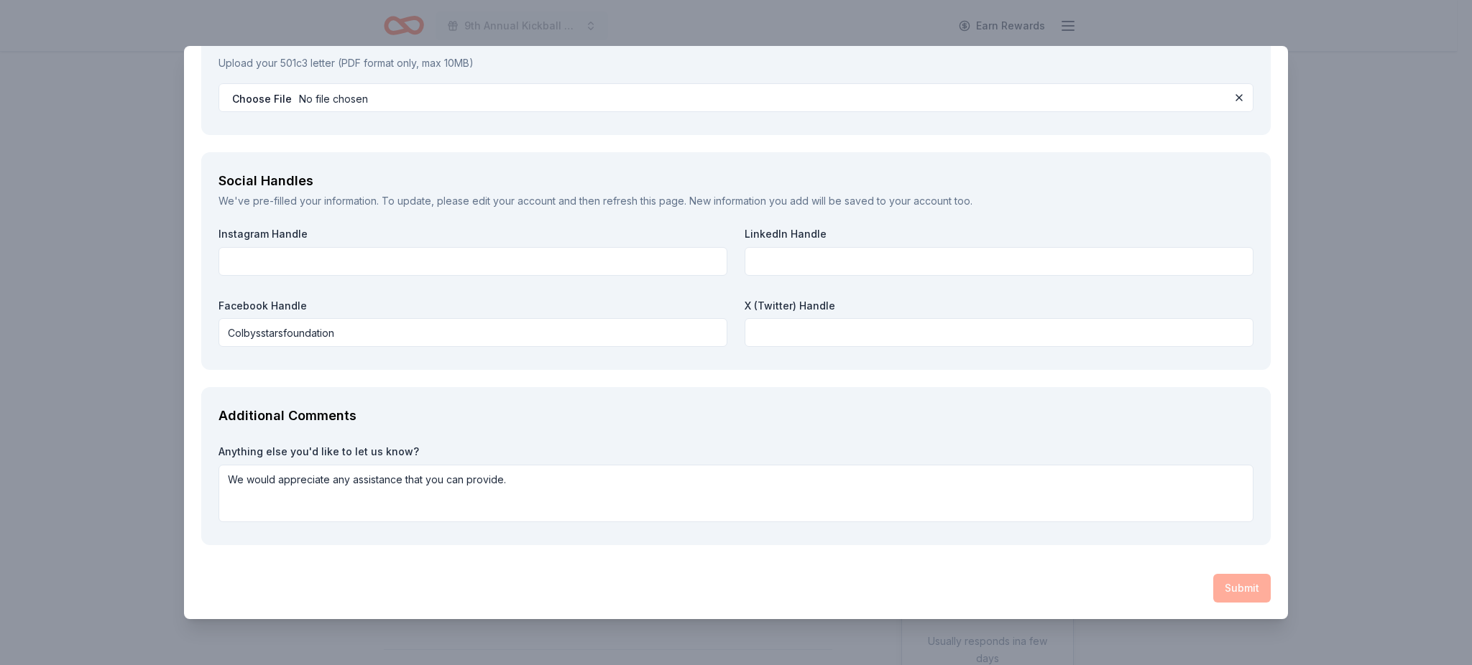
click at [1232, 594] on div "Submit" at bounding box center [735, 588] width 1069 height 29
